Goal: Communication & Community: Answer question/provide support

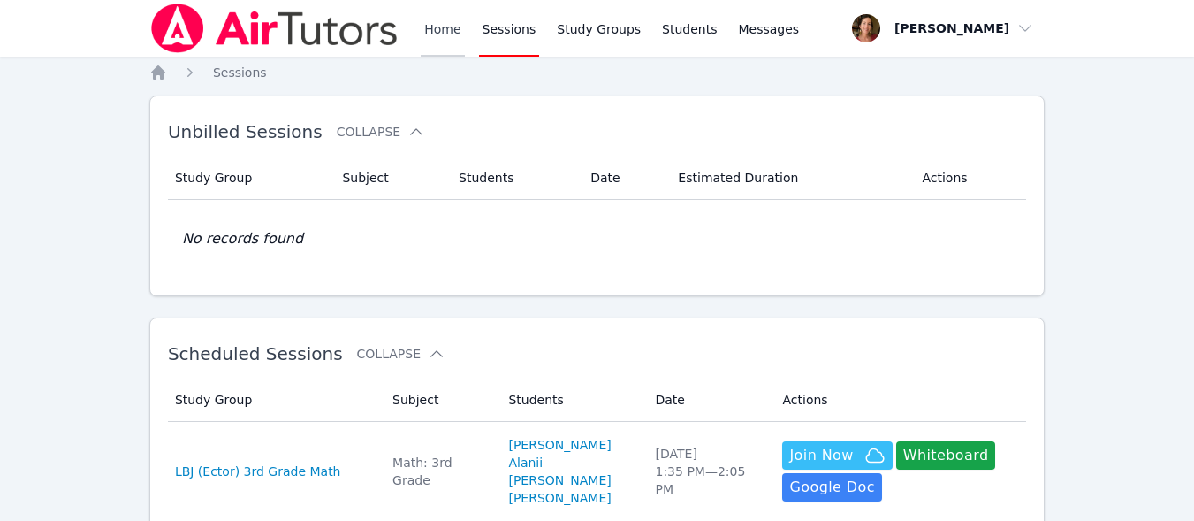
click at [443, 23] on link "Home" at bounding box center [442, 28] width 43 height 57
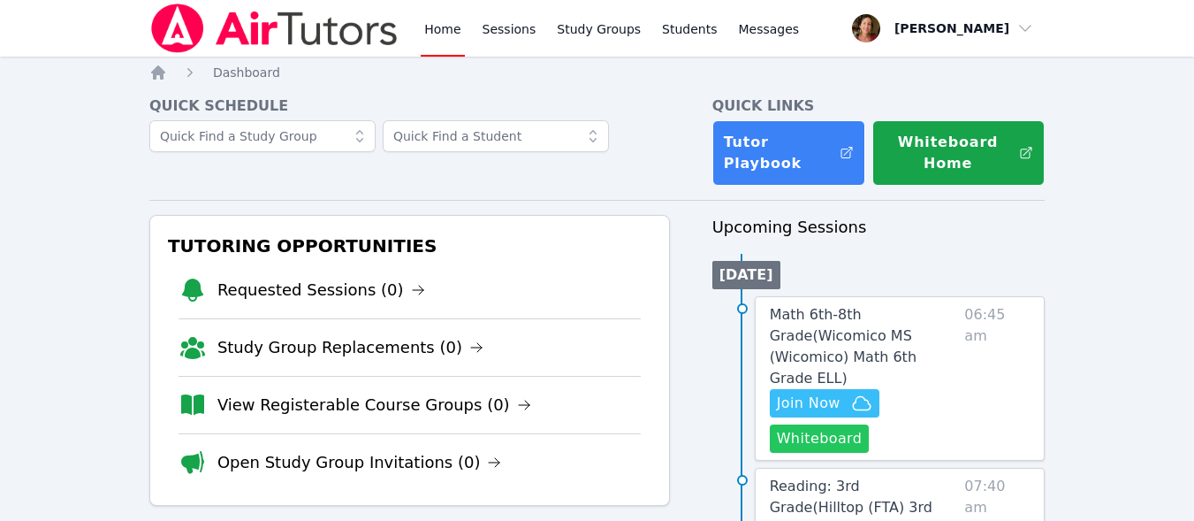
click at [848, 424] on button "Whiteboard" at bounding box center [820, 438] width 100 height 28
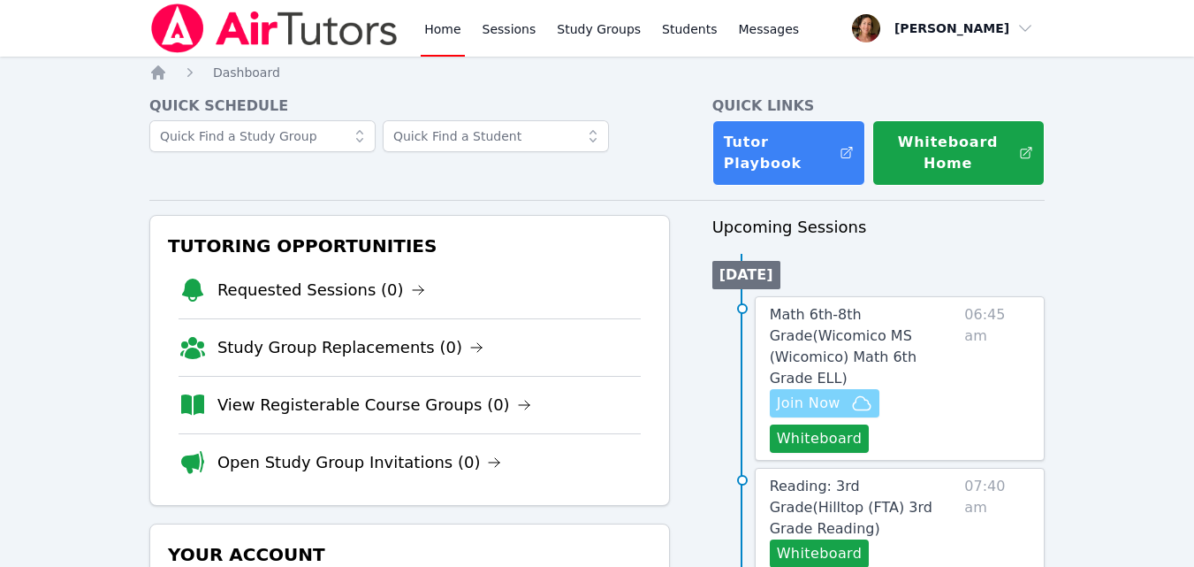
click at [809, 393] on span "Join Now" at bounding box center [809, 403] width 64 height 21
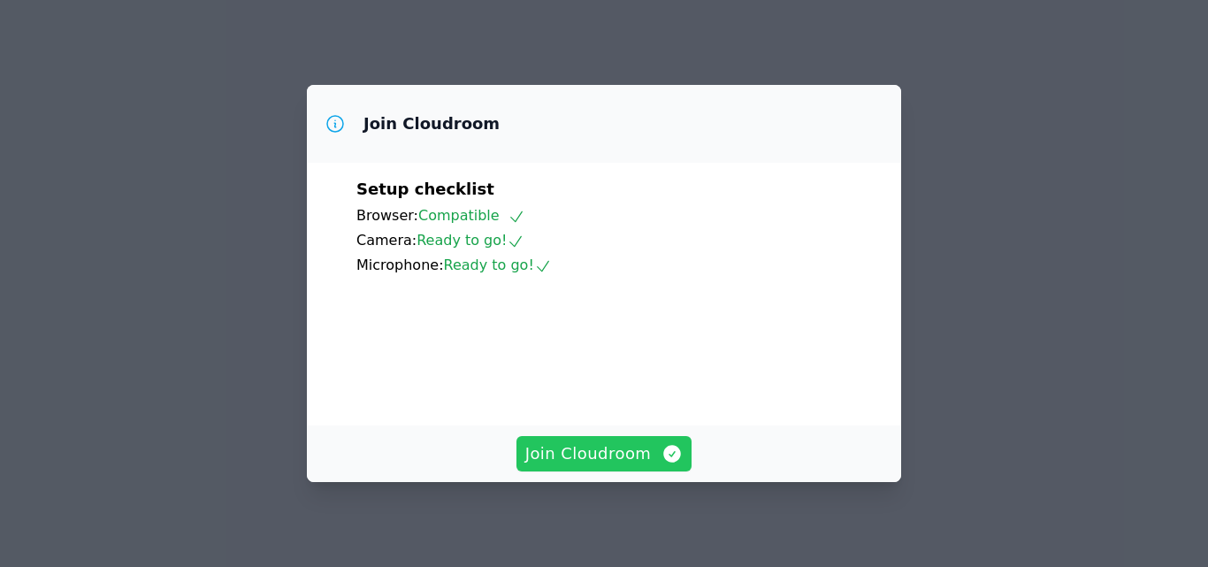
click at [606, 448] on span "Join Cloudroom" at bounding box center [604, 453] width 158 height 25
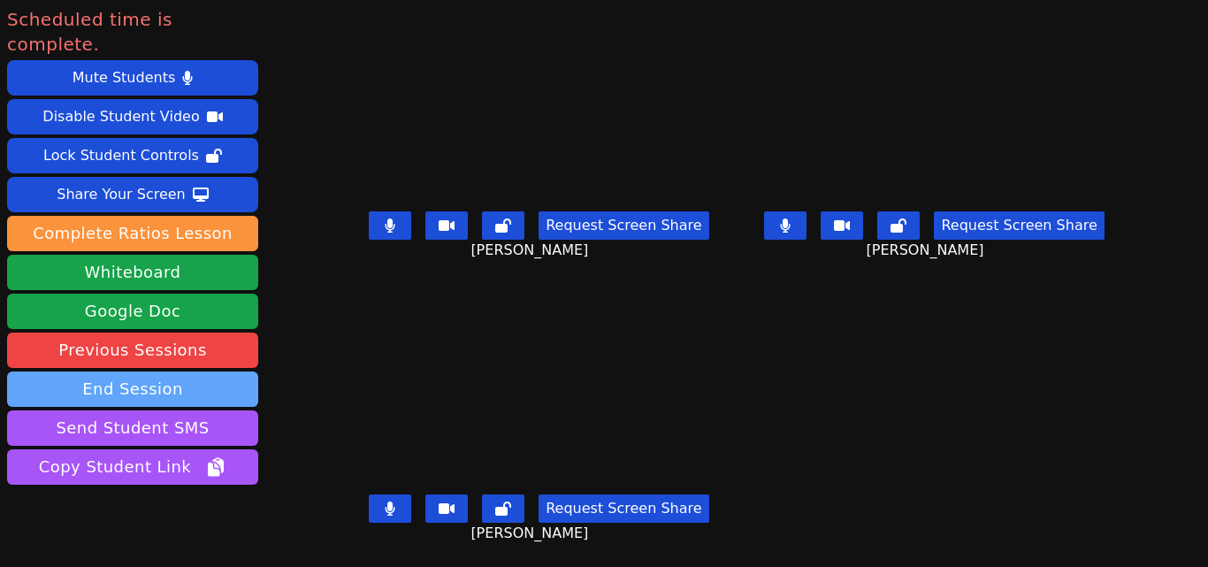
click at [139, 371] on button "End Session" at bounding box center [132, 388] width 251 height 35
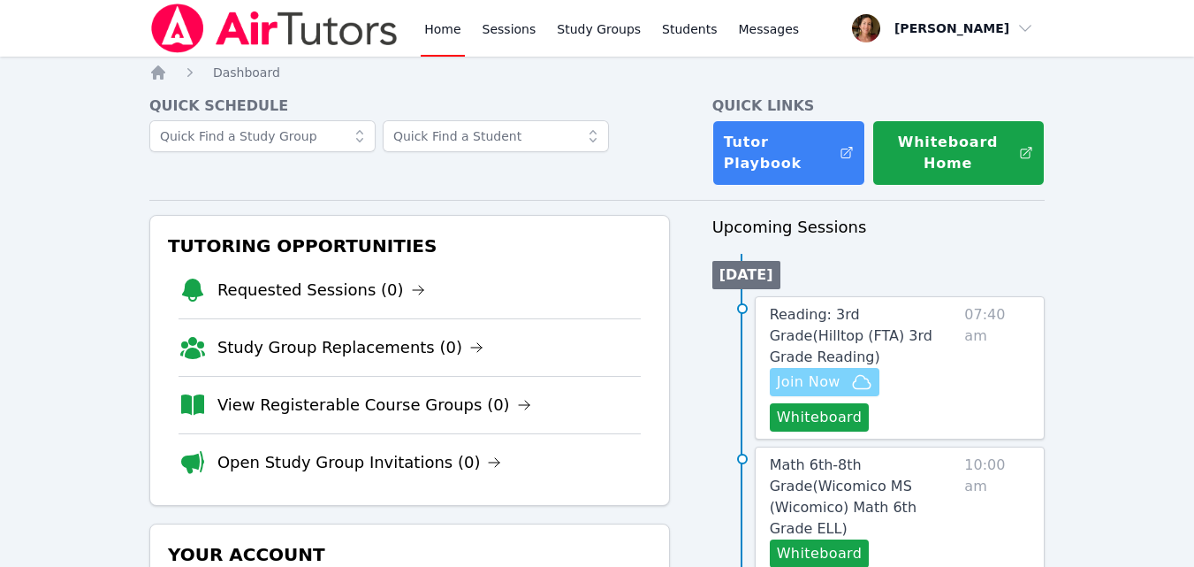
click at [855, 371] on icon "button" at bounding box center [861, 381] width 21 height 21
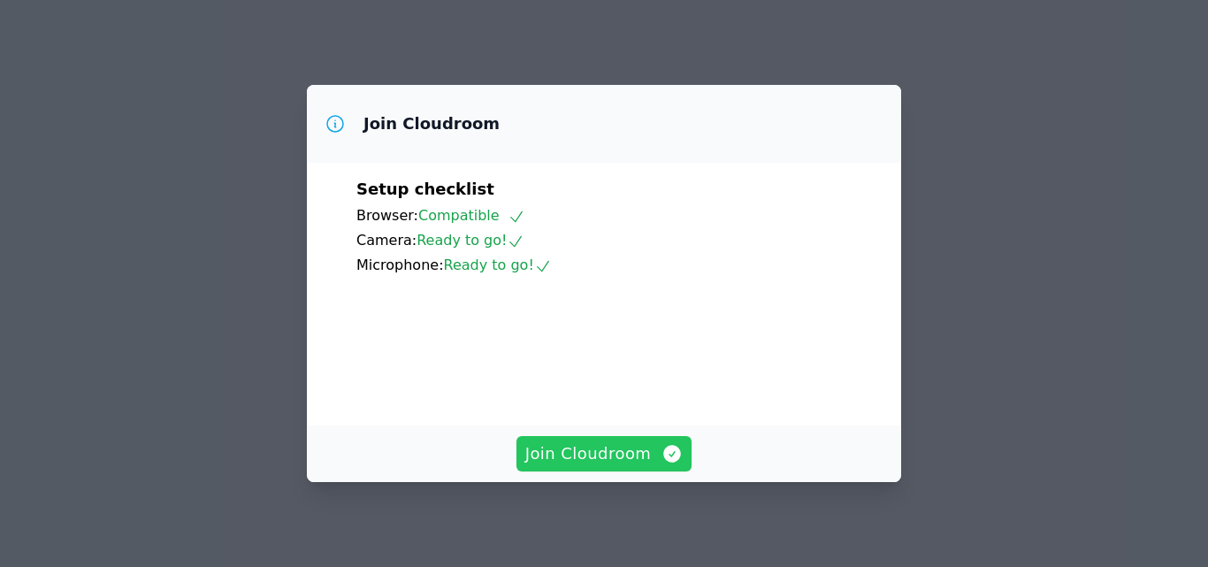
click at [599, 457] on span "Join Cloudroom" at bounding box center [604, 453] width 158 height 25
